Goal: Task Accomplishment & Management: Manage account settings

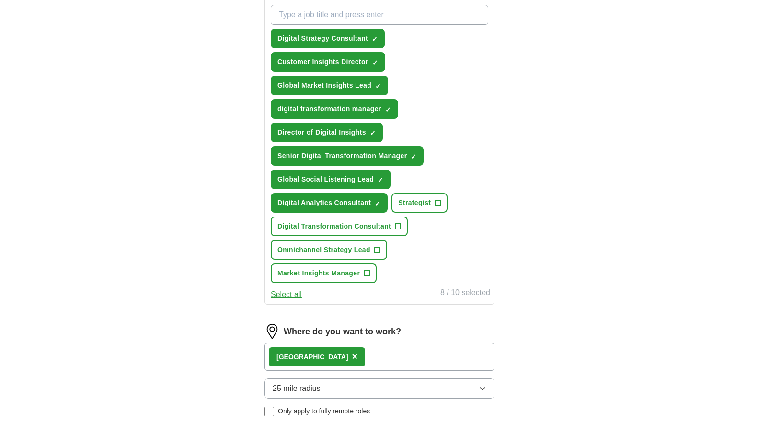
scroll to position [357, 0]
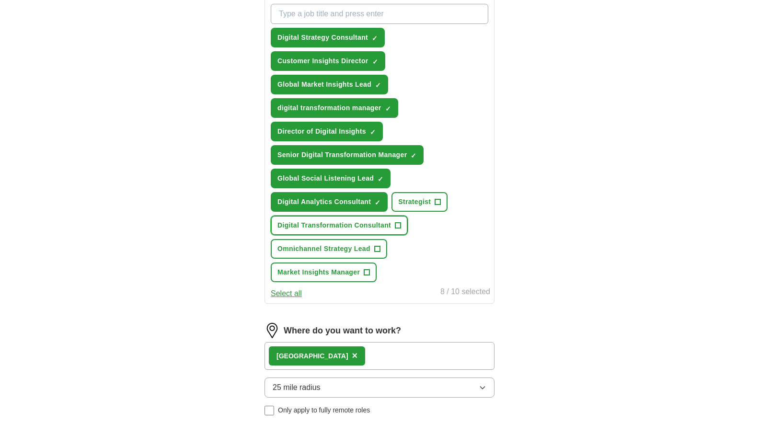
click at [399, 226] on span "+" at bounding box center [398, 226] width 6 height 8
click at [287, 295] on button "Select all" at bounding box center [286, 294] width 31 height 12
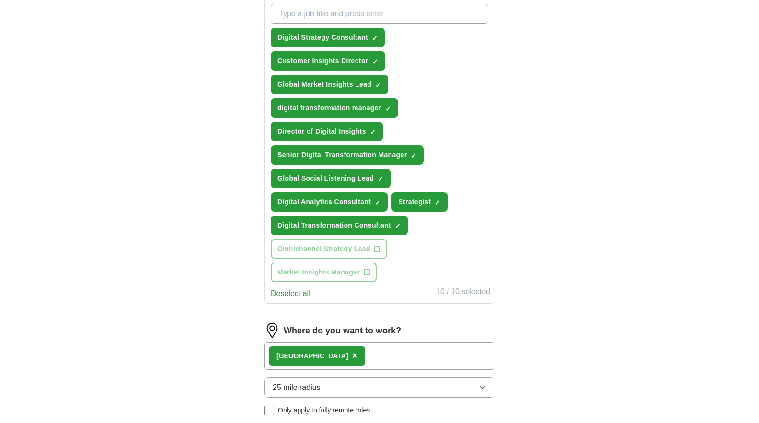
click at [0, 0] on span "×" at bounding box center [0, 0] width 0 height 0
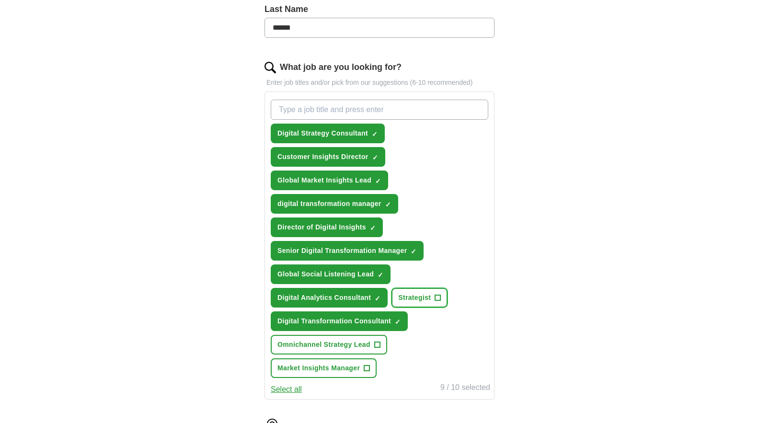
scroll to position [579, 0]
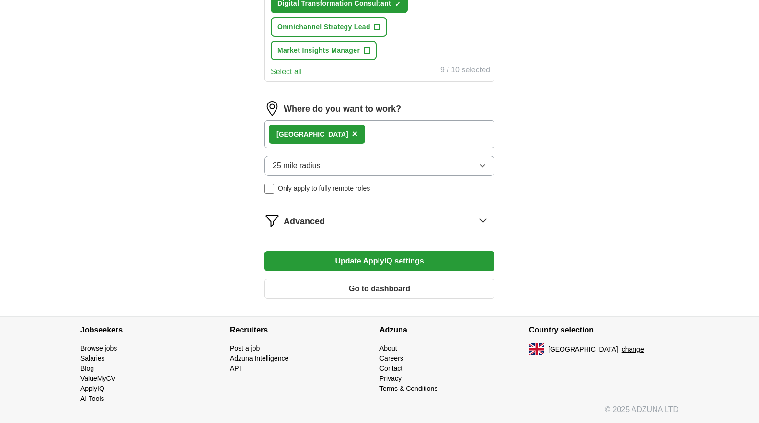
click at [390, 140] on div "London ×" at bounding box center [380, 134] width 230 height 28
click at [387, 136] on div "London ×" at bounding box center [380, 134] width 230 height 28
click at [394, 163] on button "25 mile radius" at bounding box center [380, 166] width 230 height 20
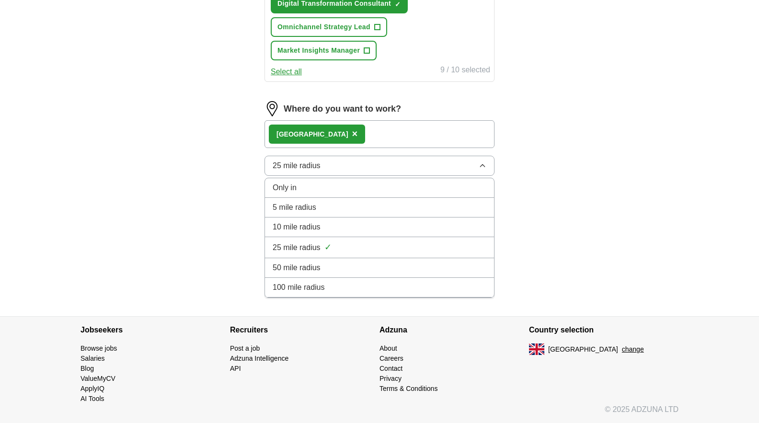
click at [382, 292] on div "100 mile radius" at bounding box center [380, 288] width 214 height 12
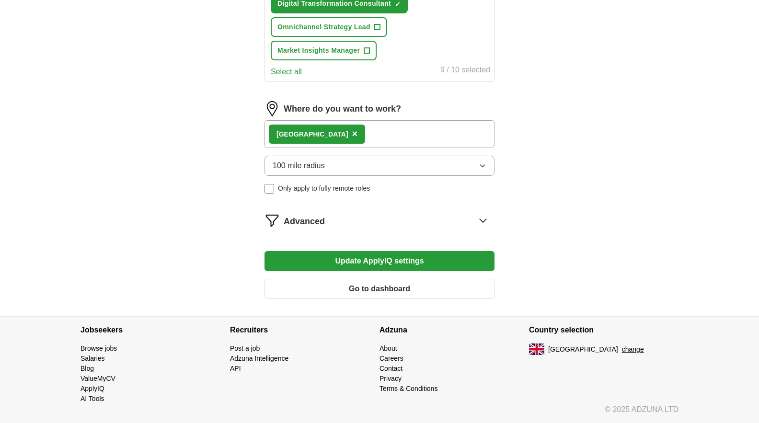
click at [473, 127] on div "London ×" at bounding box center [380, 134] width 230 height 28
click at [378, 260] on button "Update ApplyIQ settings" at bounding box center [380, 261] width 230 height 20
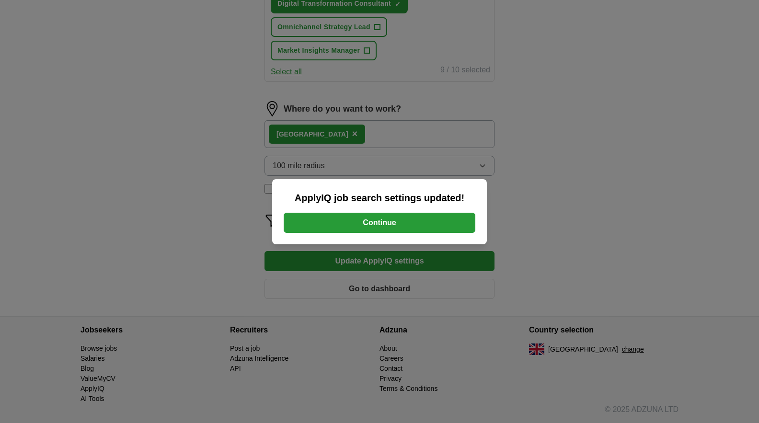
click at [394, 214] on button "Continue" at bounding box center [380, 223] width 192 height 20
